Goal: Check status: Check status

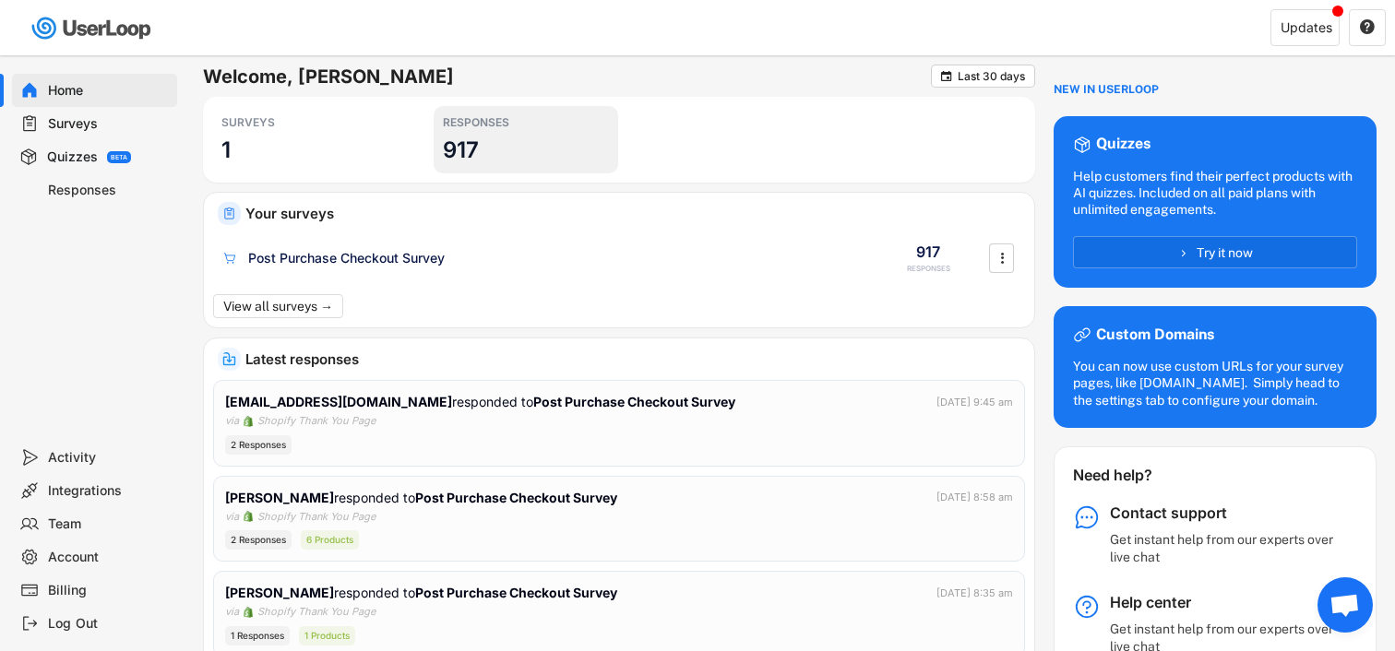
click at [499, 161] on div "RESPONSES 917" at bounding box center [526, 139] width 185 height 67
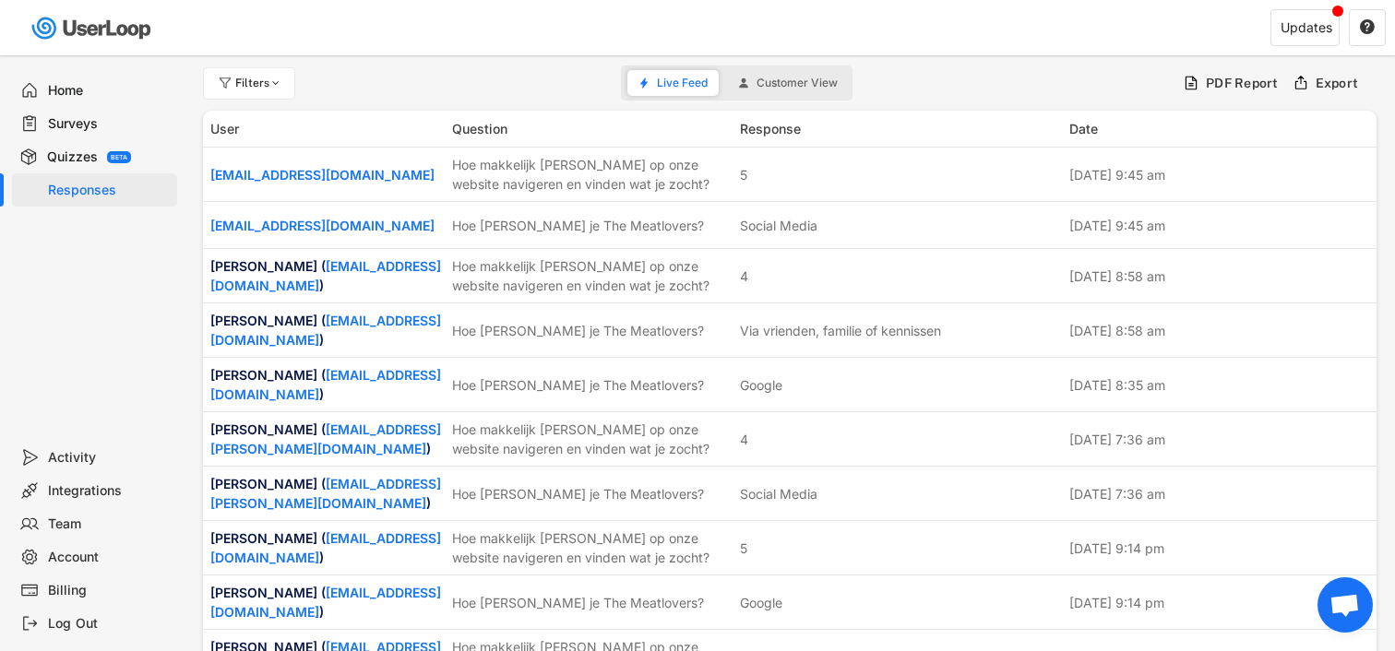
click at [66, 185] on div "Responses" at bounding box center [109, 191] width 122 height 18
click at [67, 146] on div "Quizzes BETA" at bounding box center [94, 156] width 165 height 33
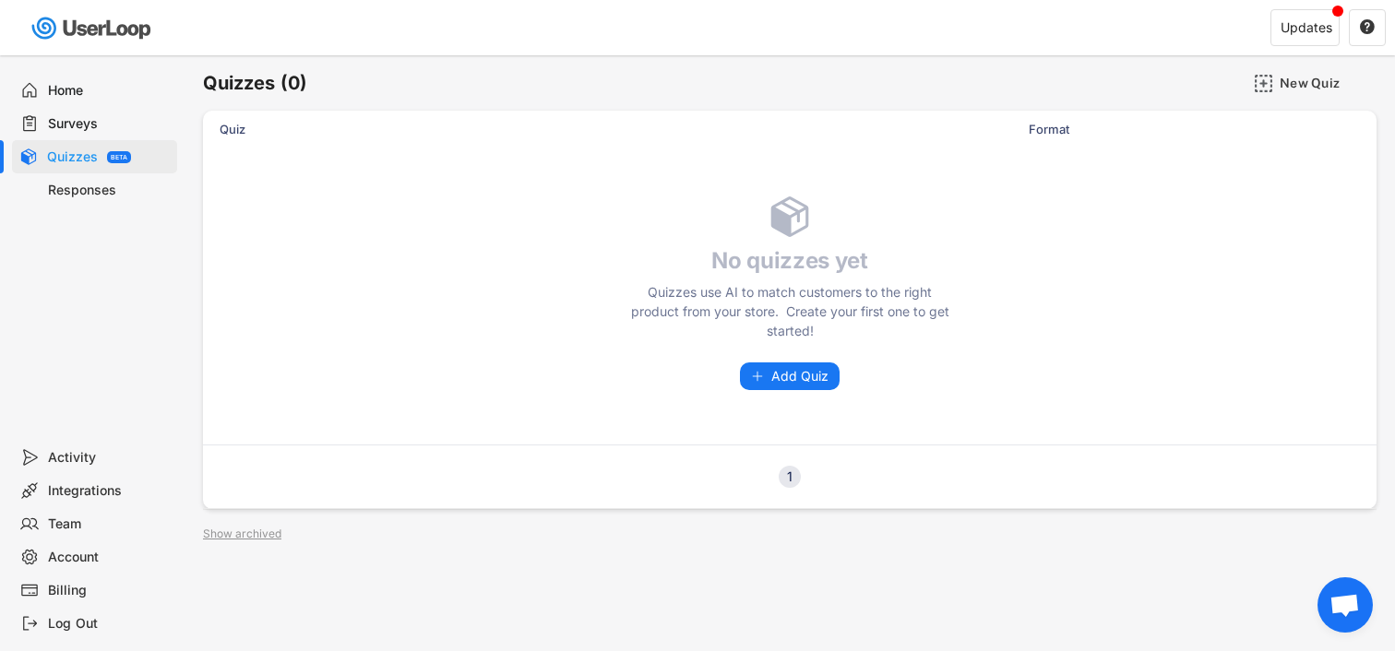
click at [79, 93] on div "Home" at bounding box center [109, 91] width 122 height 18
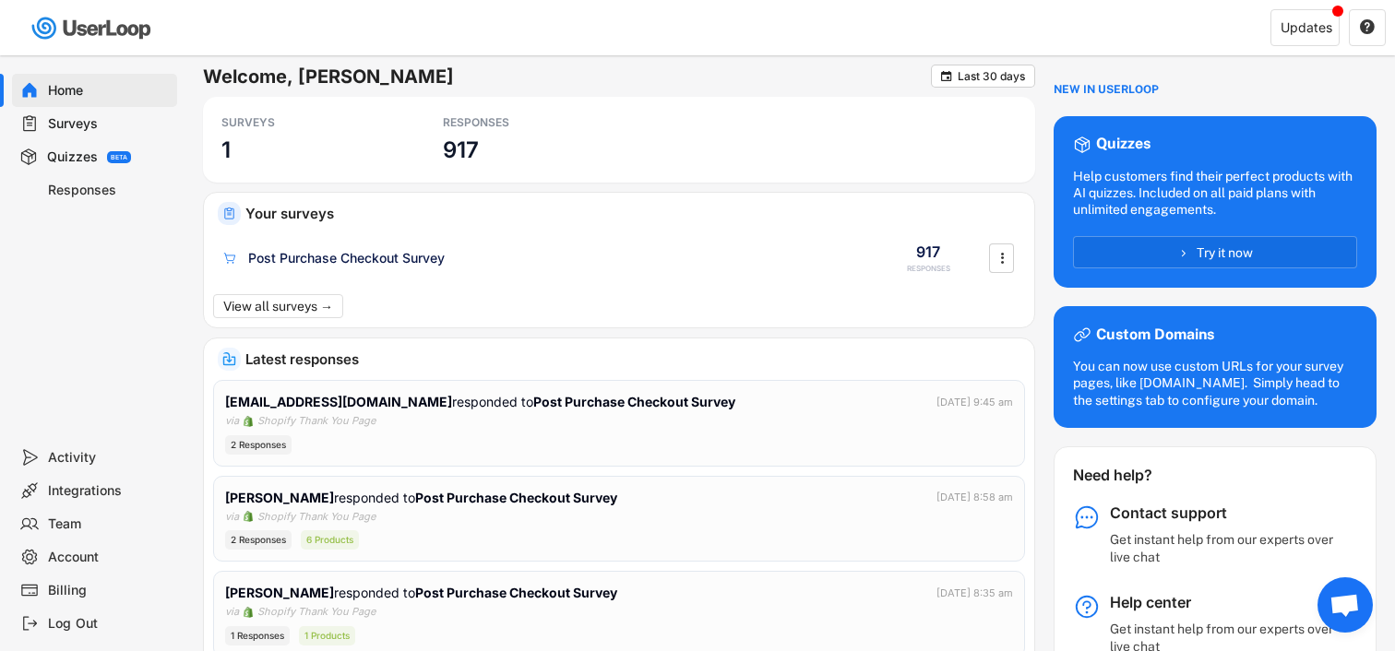
click at [79, 118] on div "Surveys" at bounding box center [109, 124] width 122 height 18
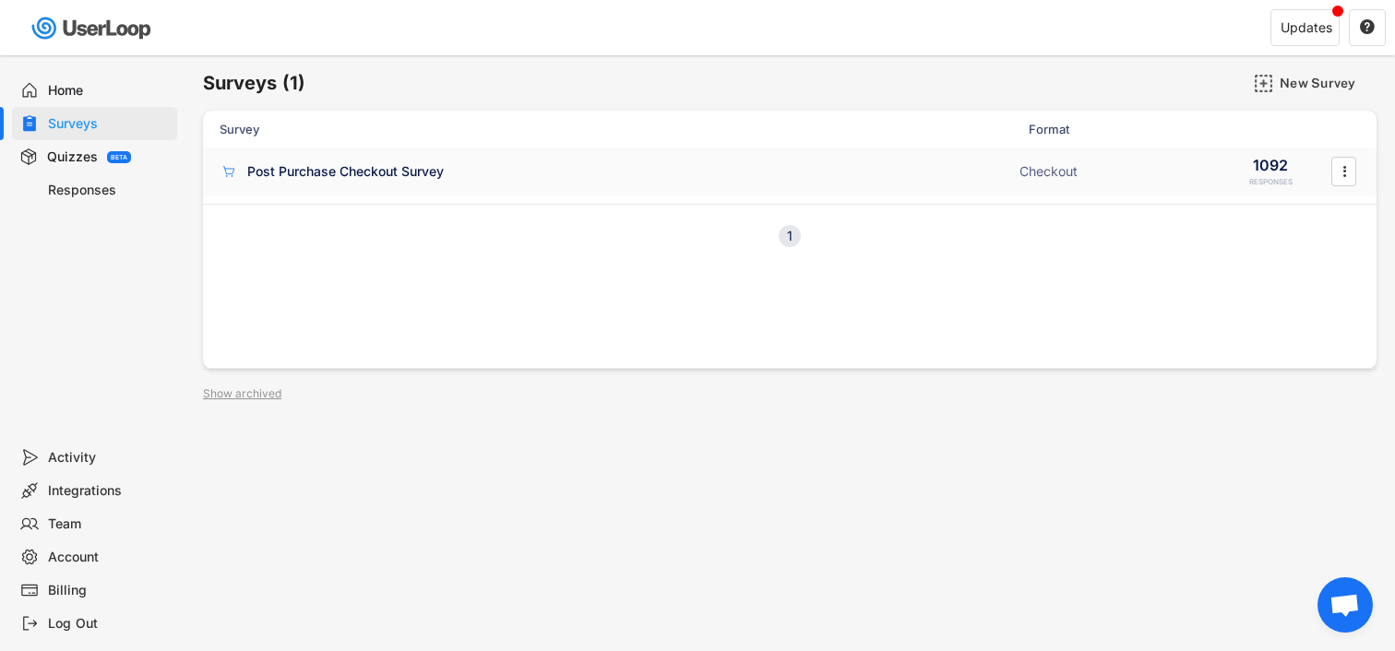
click at [384, 180] on div "Post Purchase Checkout Survey" at bounding box center [345, 171] width 197 height 18
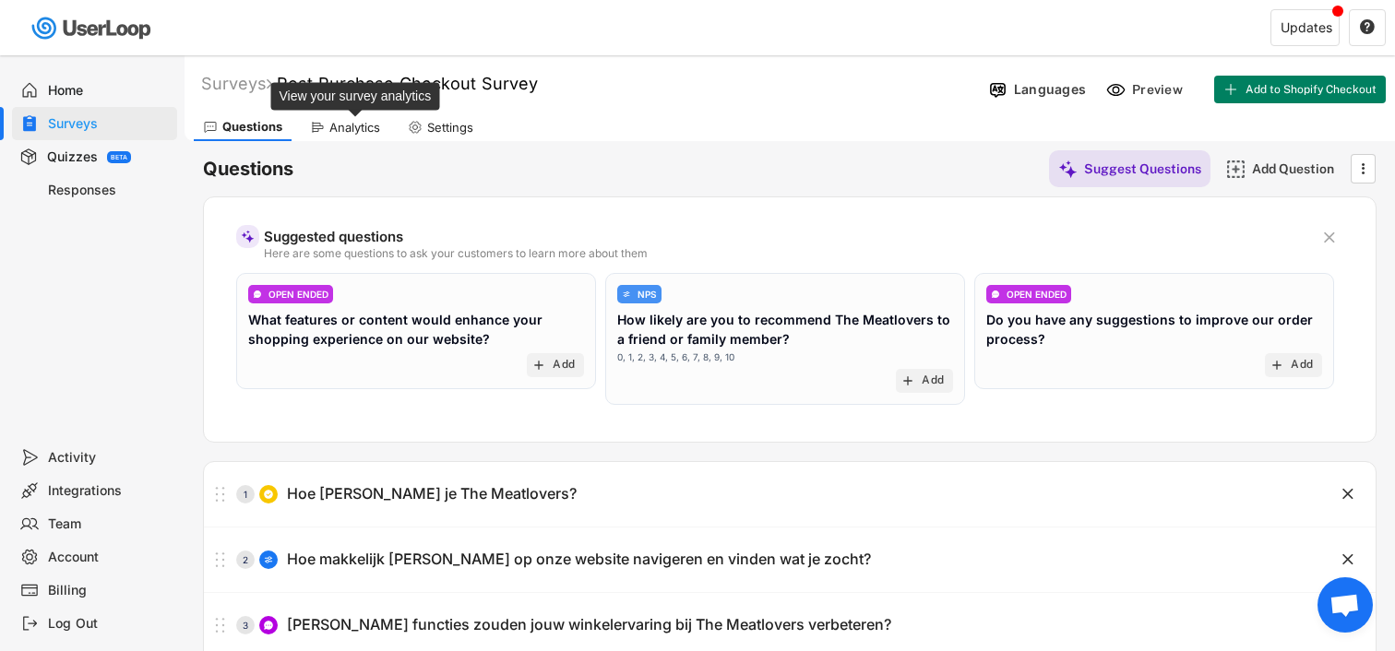
click at [360, 123] on div "Analytics" at bounding box center [354, 128] width 51 height 16
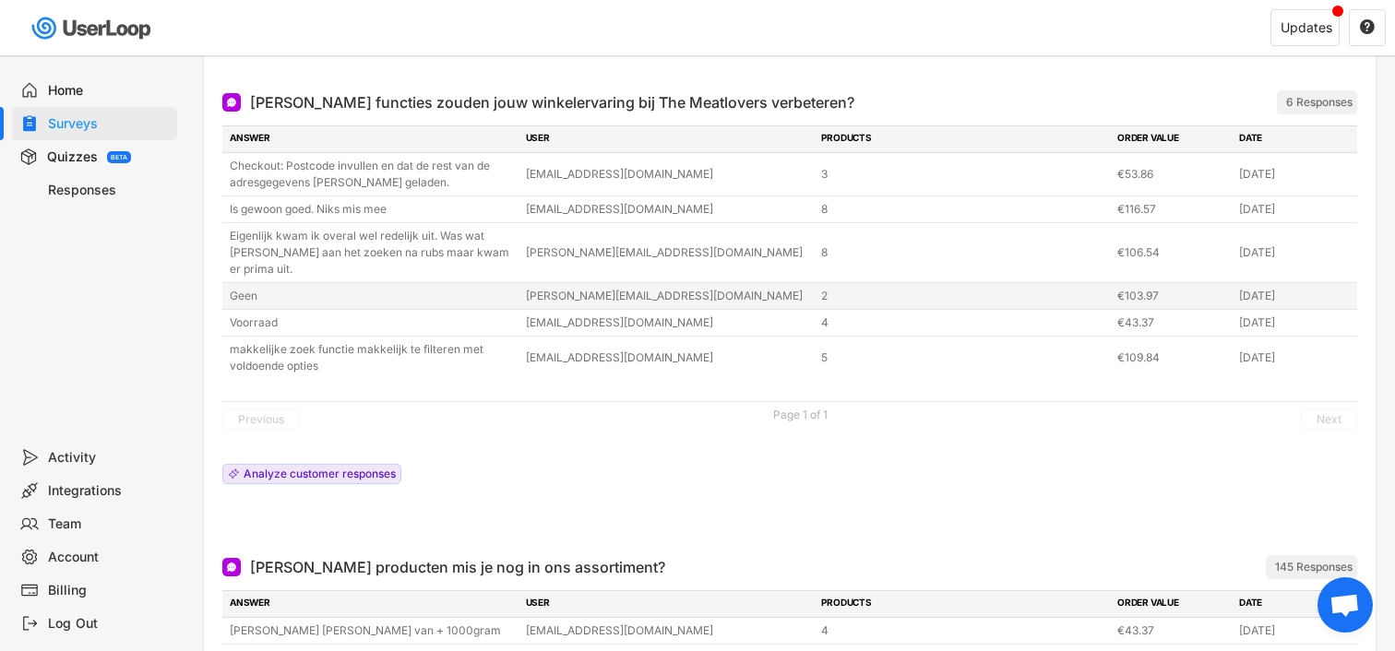
scroll to position [916, 0]
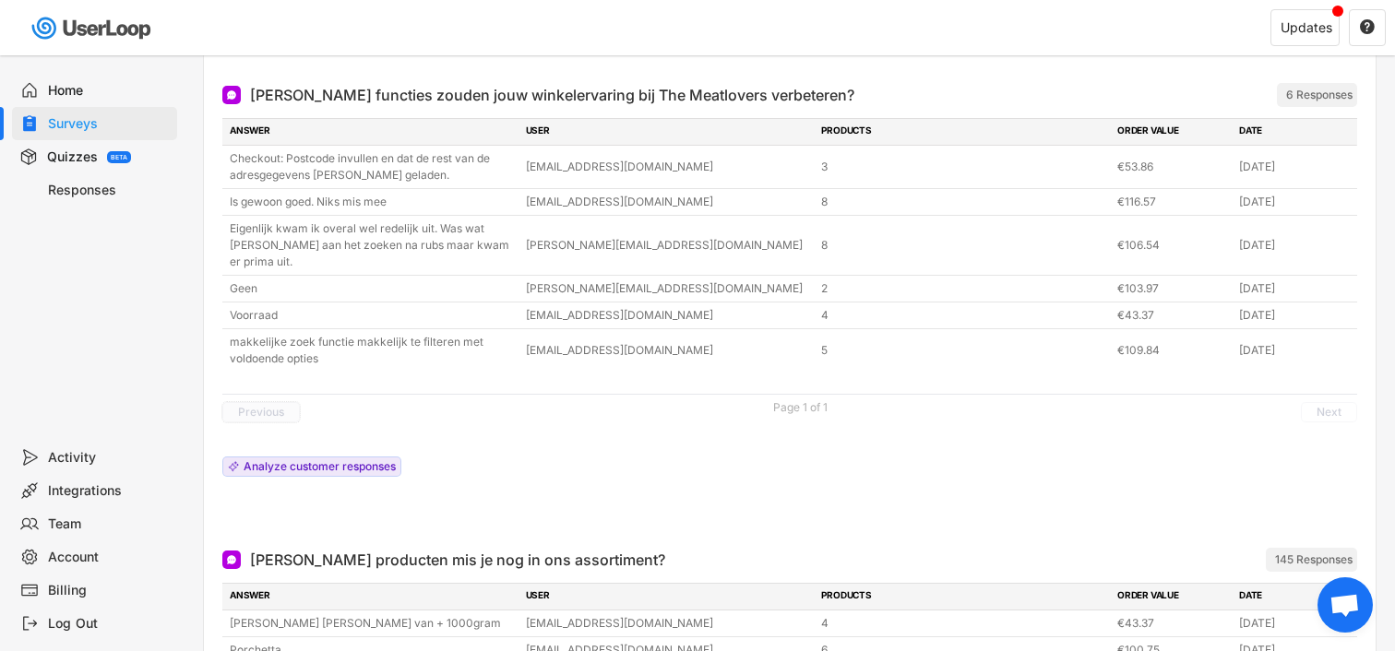
click at [254, 407] on button "Previous" at bounding box center [261, 412] width 78 height 20
click at [258, 418] on button "Previous" at bounding box center [261, 412] width 78 height 20
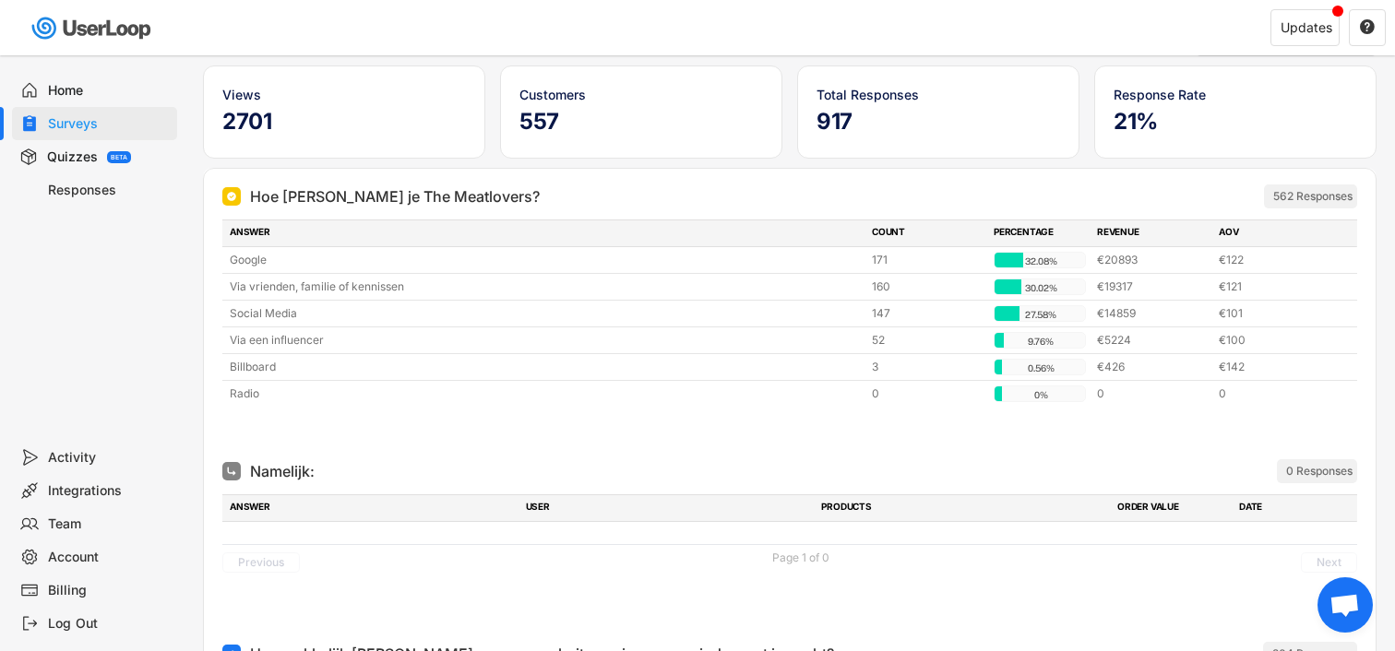
scroll to position [0, 0]
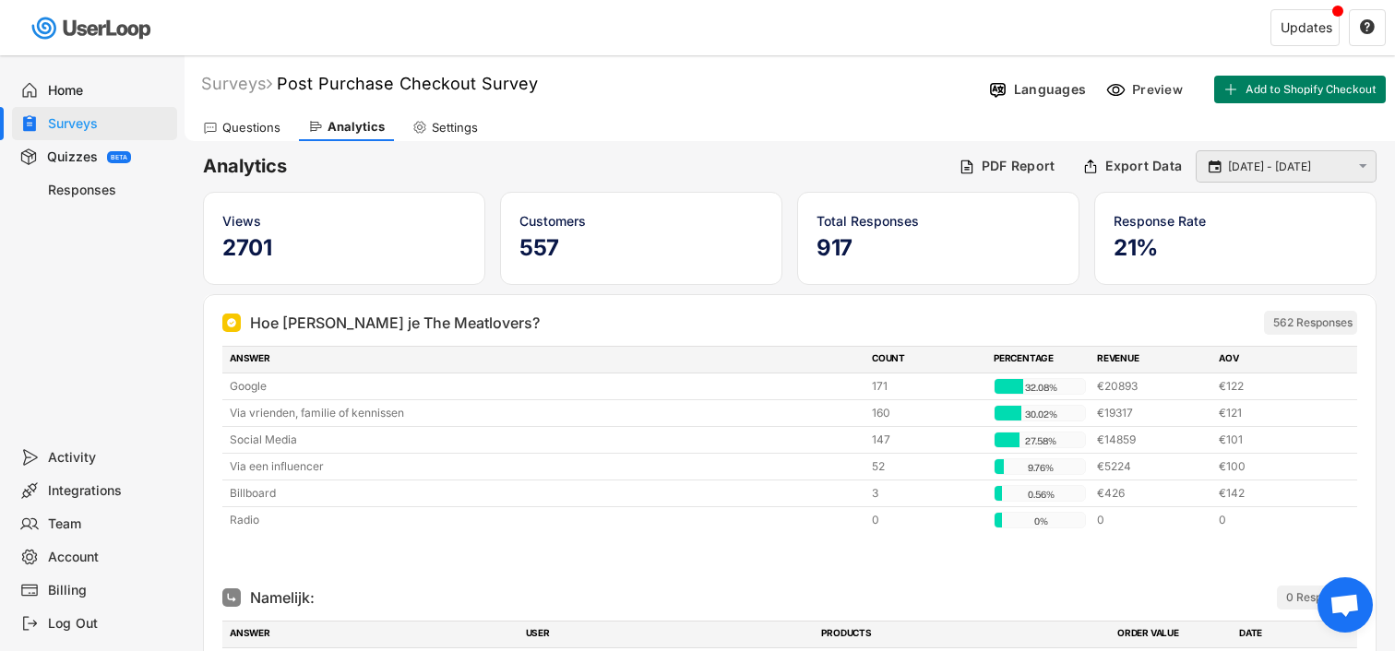
click at [1255, 178] on div " [DATE] - [DATE] " at bounding box center [1286, 166] width 181 height 32
click at [1257, 170] on input "[DATE] - [DATE]" at bounding box center [1289, 167] width 122 height 18
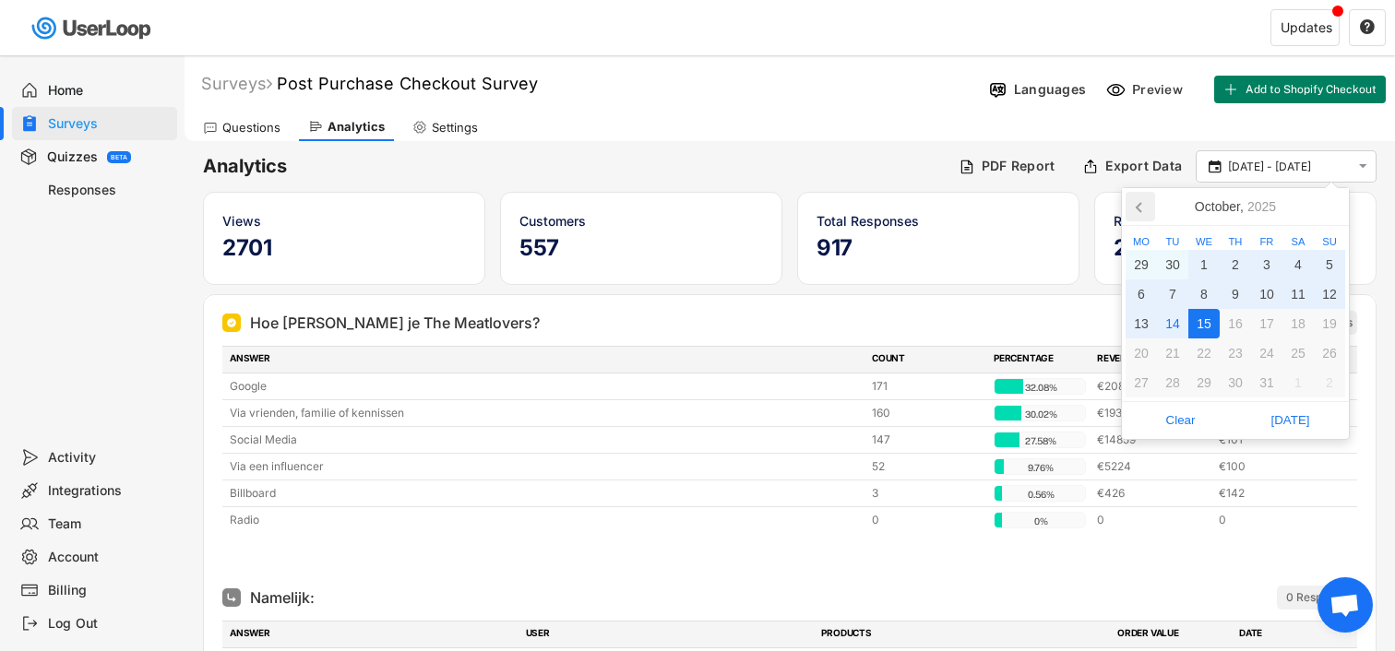
click at [1137, 203] on icon at bounding box center [1141, 207] width 30 height 30
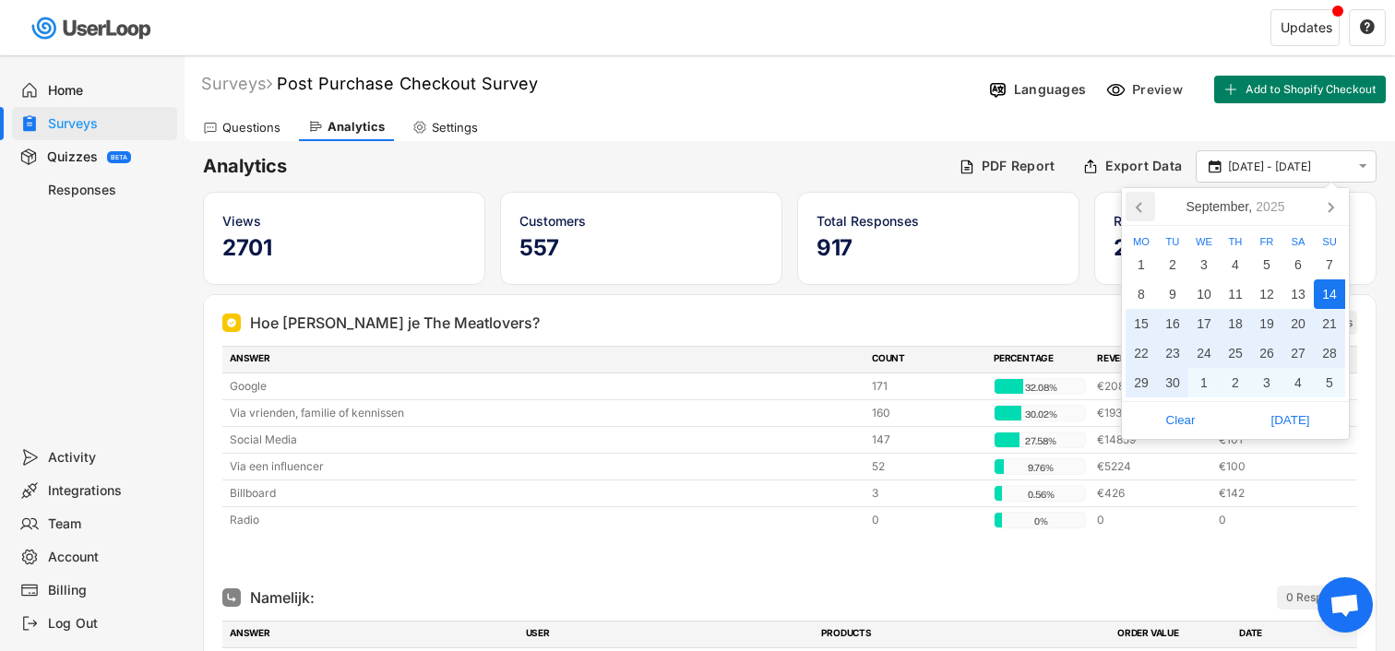
click at [1137, 203] on icon at bounding box center [1141, 207] width 30 height 30
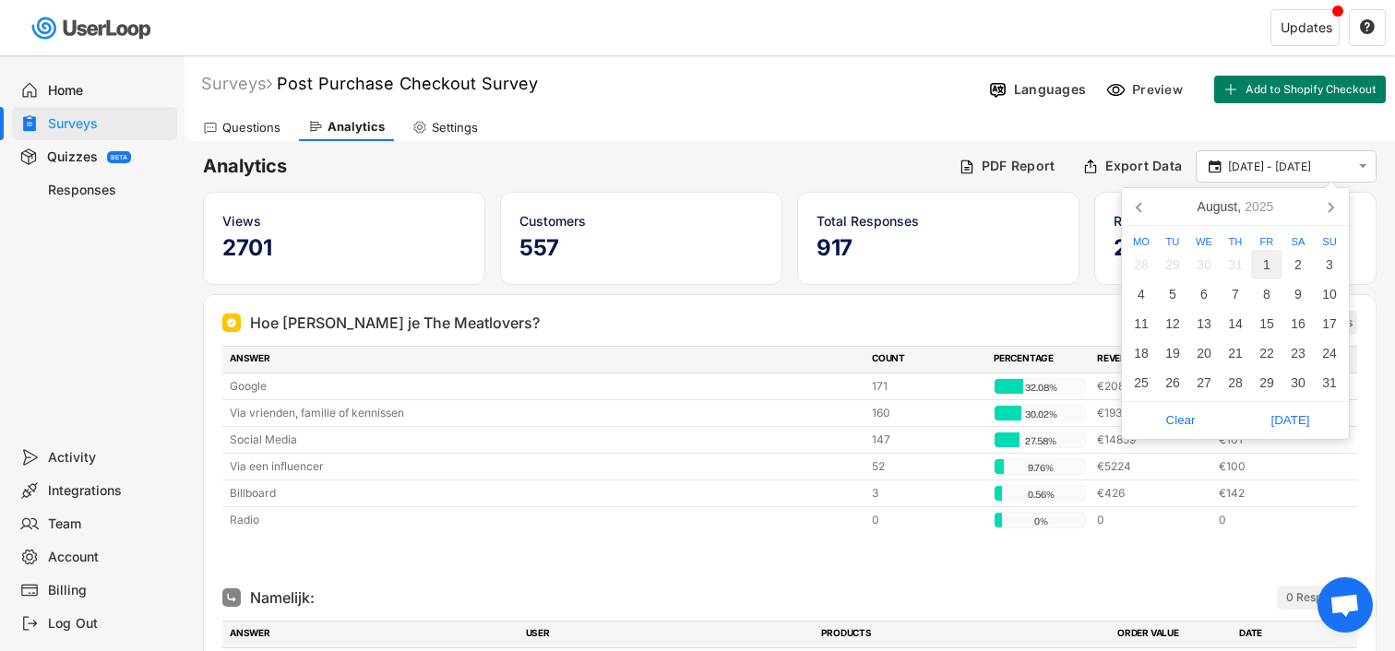
click at [1263, 257] on div "1" at bounding box center [1266, 265] width 31 height 30
click at [1330, 198] on icon at bounding box center [1331, 207] width 30 height 30
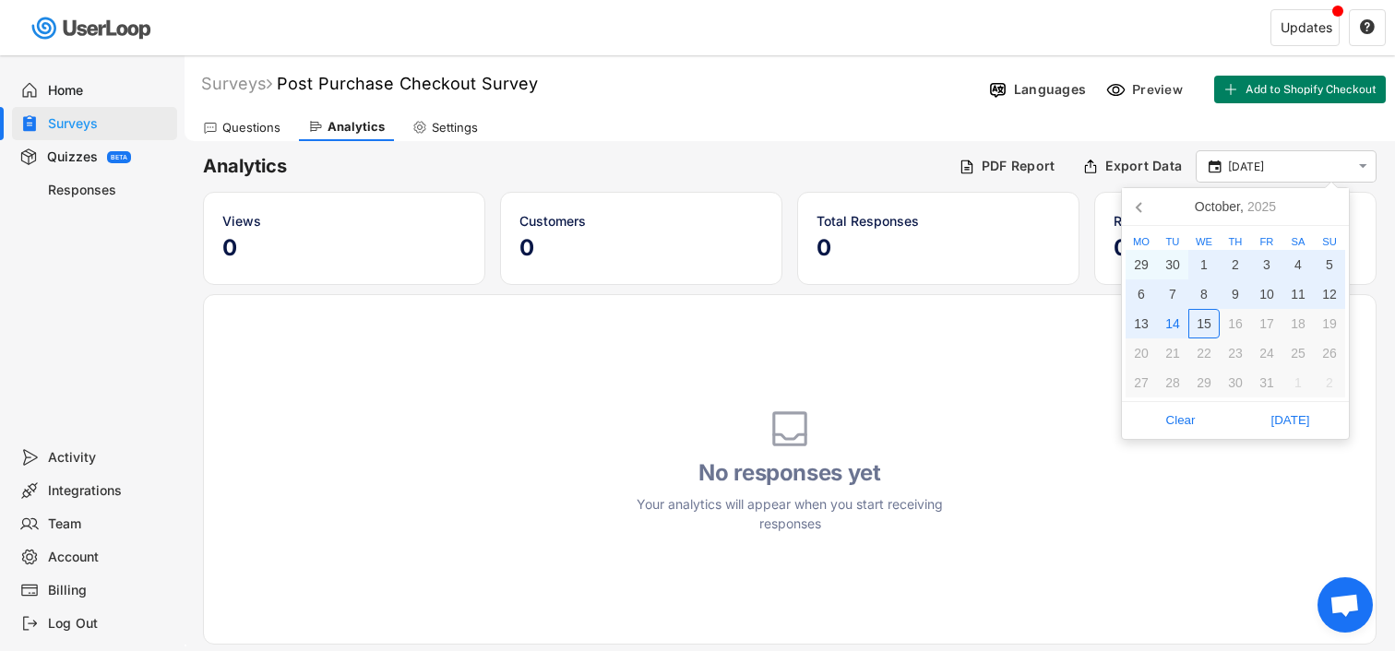
click at [1204, 323] on div "15" at bounding box center [1203, 324] width 31 height 30
type input "[DATE] - [DATE]"
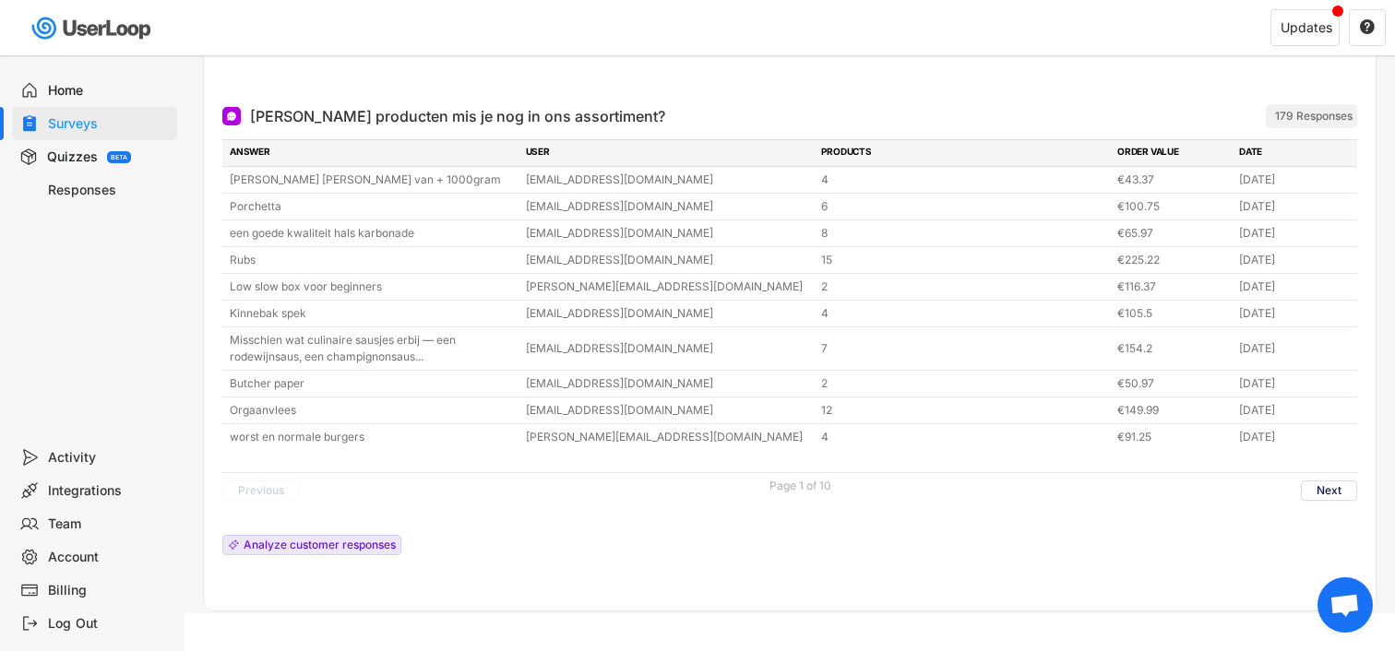
scroll to position [1363, 0]
